Goal: Navigation & Orientation: Understand site structure

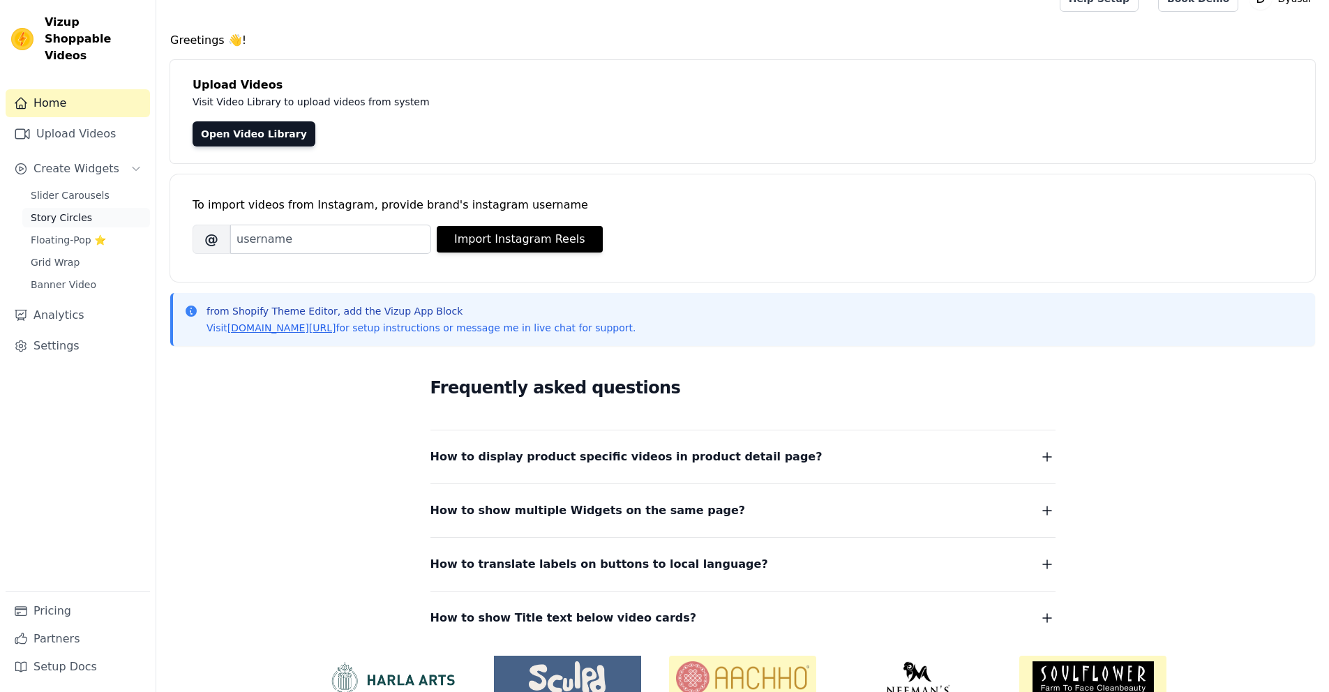
scroll to position [26, 0]
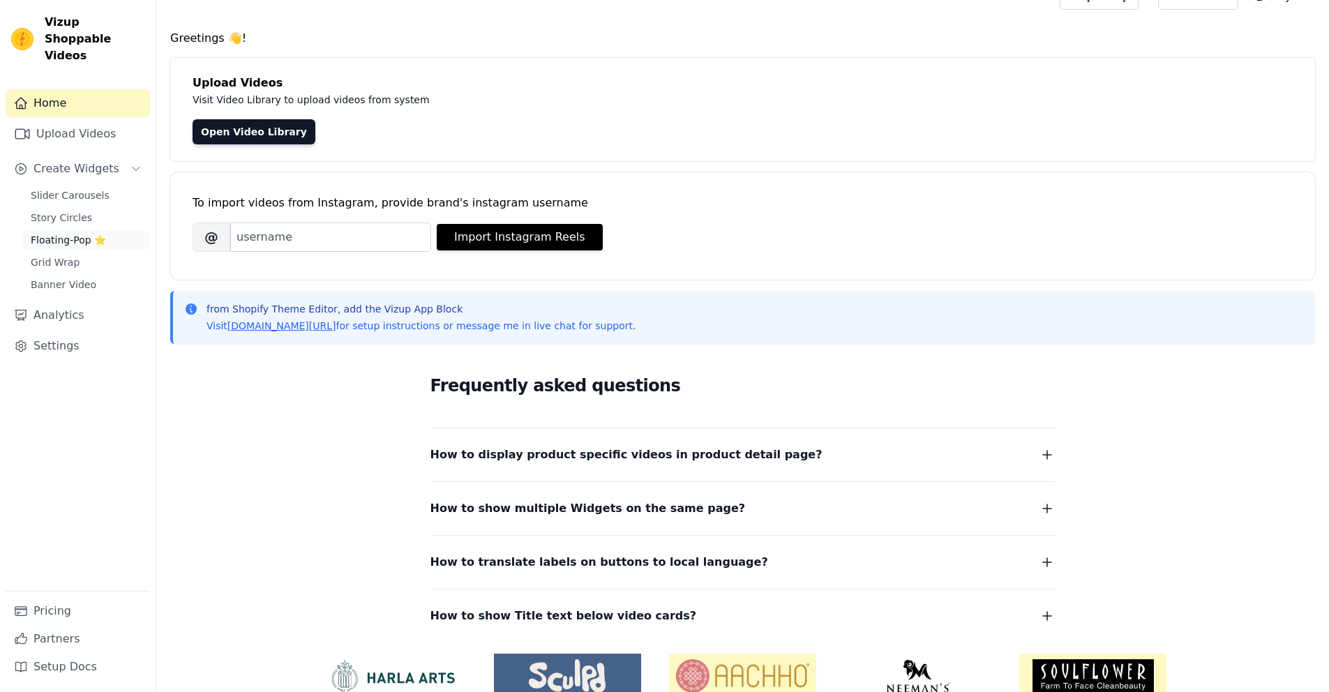
click at [70, 233] on span "Floating-Pop ⭐" at bounding box center [68, 240] width 75 height 14
click at [71, 211] on span "Story Circles" at bounding box center [61, 218] width 61 height 14
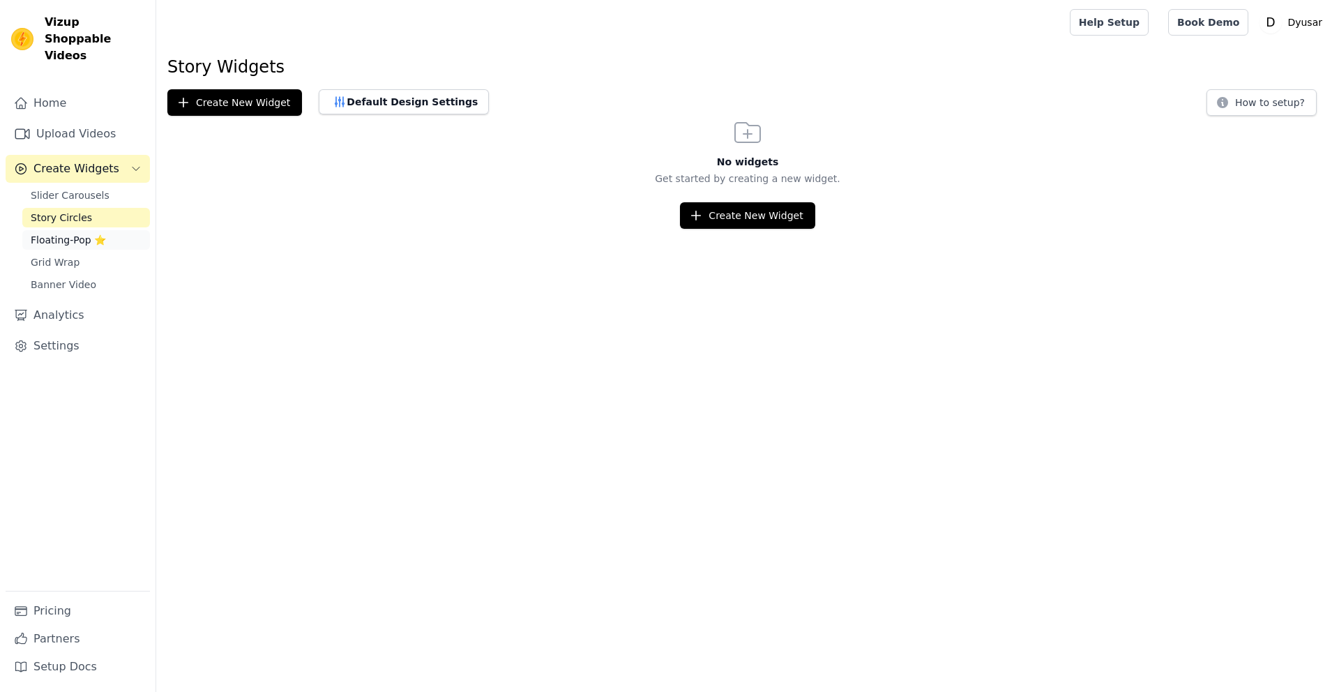
click at [91, 233] on span "Floating-Pop ⭐" at bounding box center [68, 240] width 75 height 14
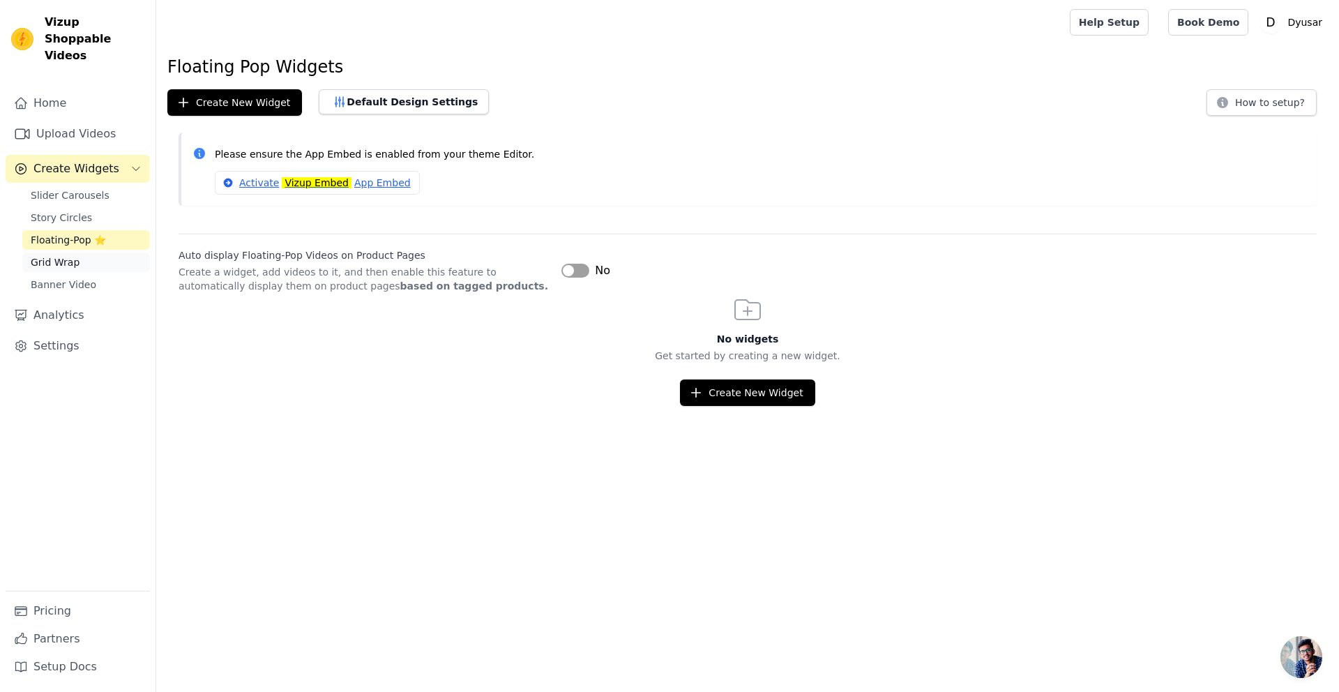
click at [68, 255] on span "Grid Wrap" at bounding box center [55, 262] width 49 height 14
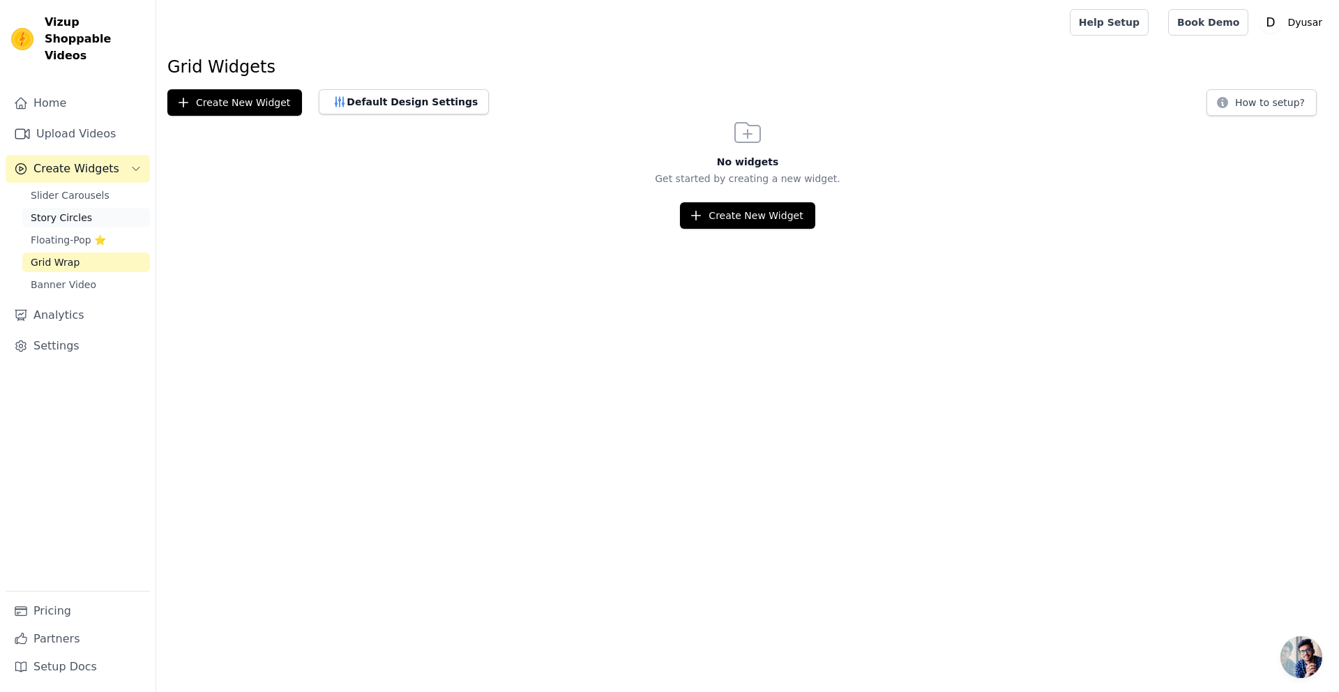
click at [77, 211] on span "Story Circles" at bounding box center [61, 218] width 61 height 14
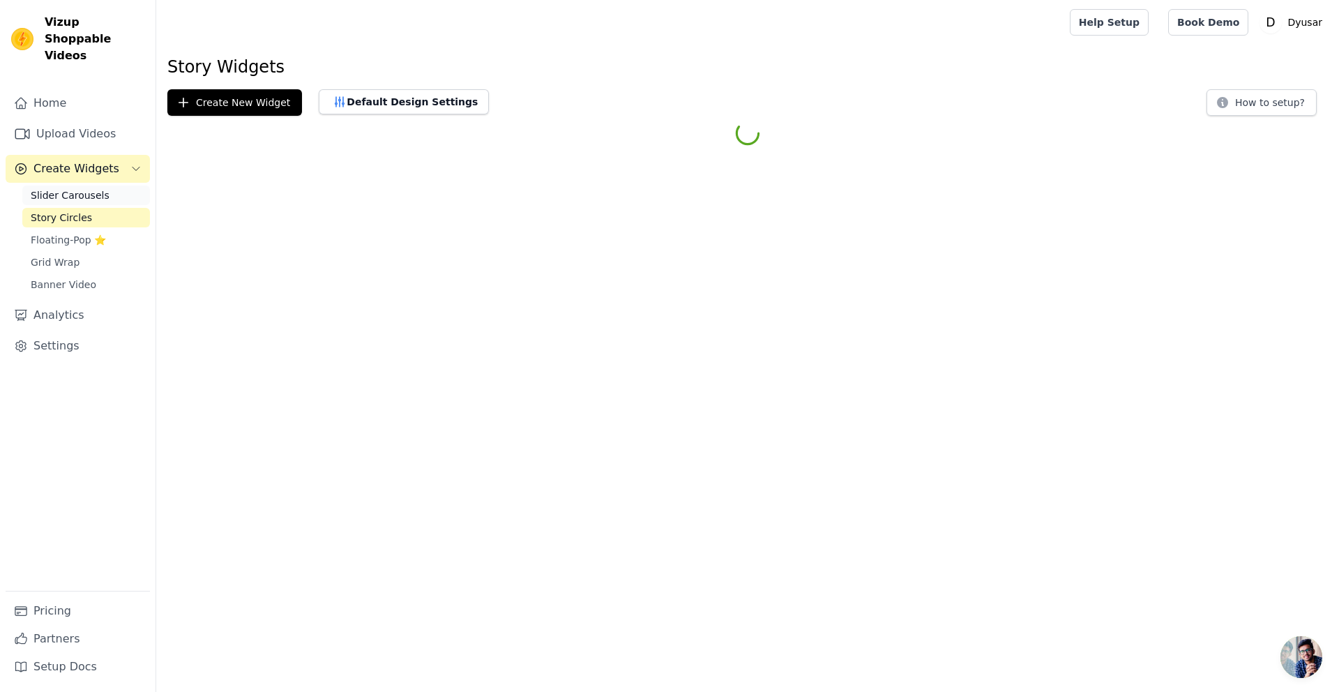
click at [77, 188] on span "Slider Carousels" at bounding box center [70, 195] width 79 height 14
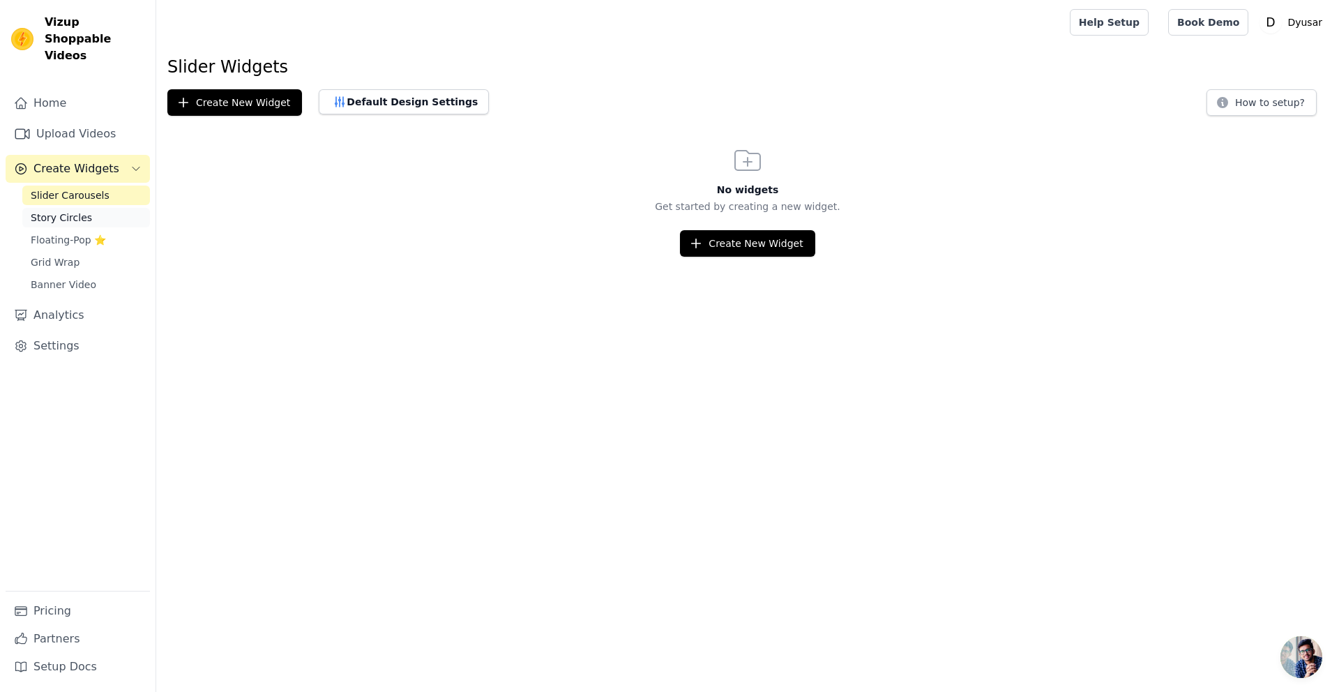
click at [77, 211] on span "Story Circles" at bounding box center [61, 218] width 61 height 14
